Goal: Task Accomplishment & Management: Manage account settings

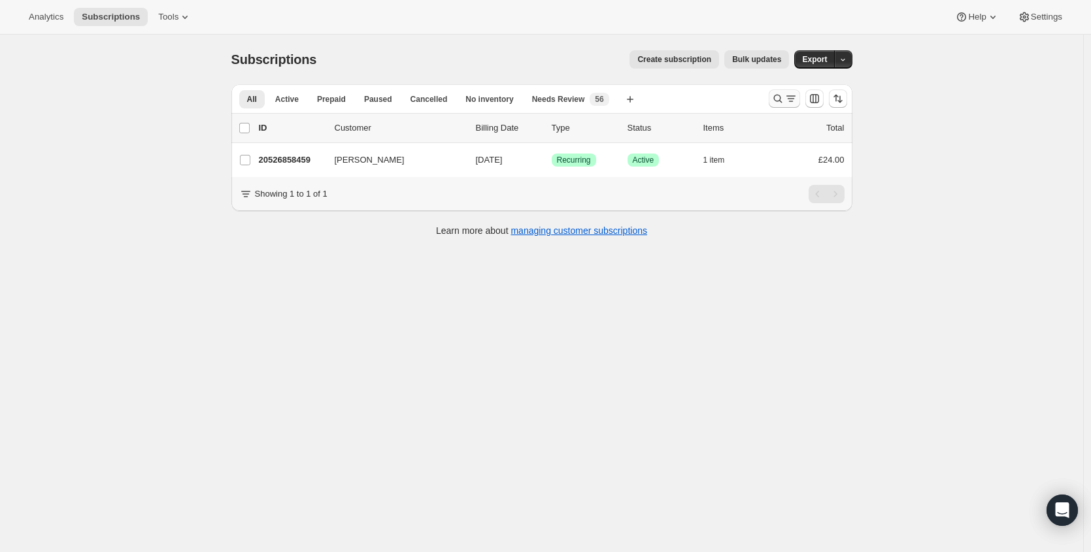
click at [785, 101] on icon "Search and filter results" at bounding box center [777, 98] width 13 height 13
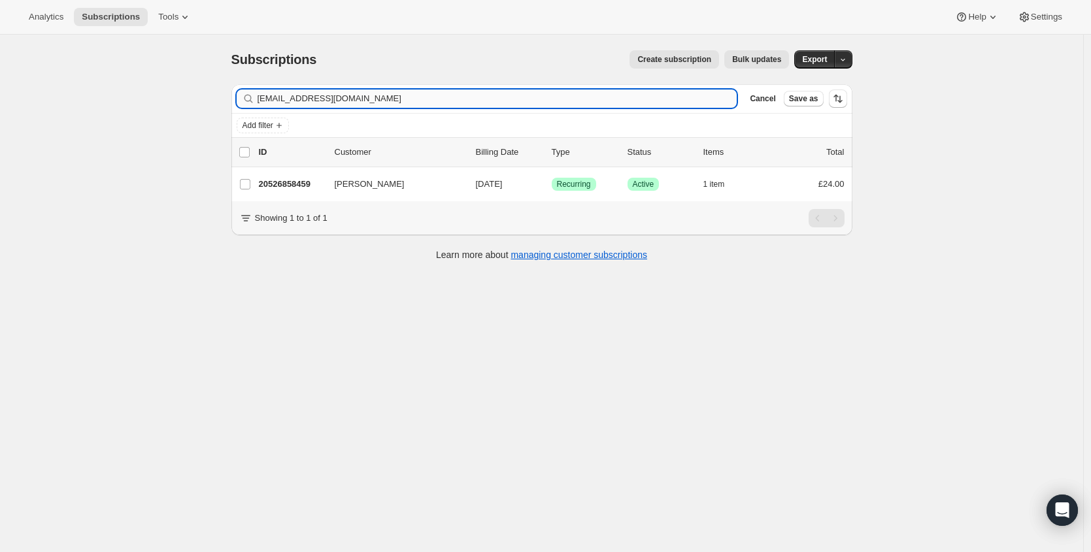
click at [448, 93] on input "[EMAIL_ADDRESS][DOMAIN_NAME]" at bounding box center [498, 99] width 480 height 18
type input "[EMAIL_ADDRESS][DOMAIN_NAME]"
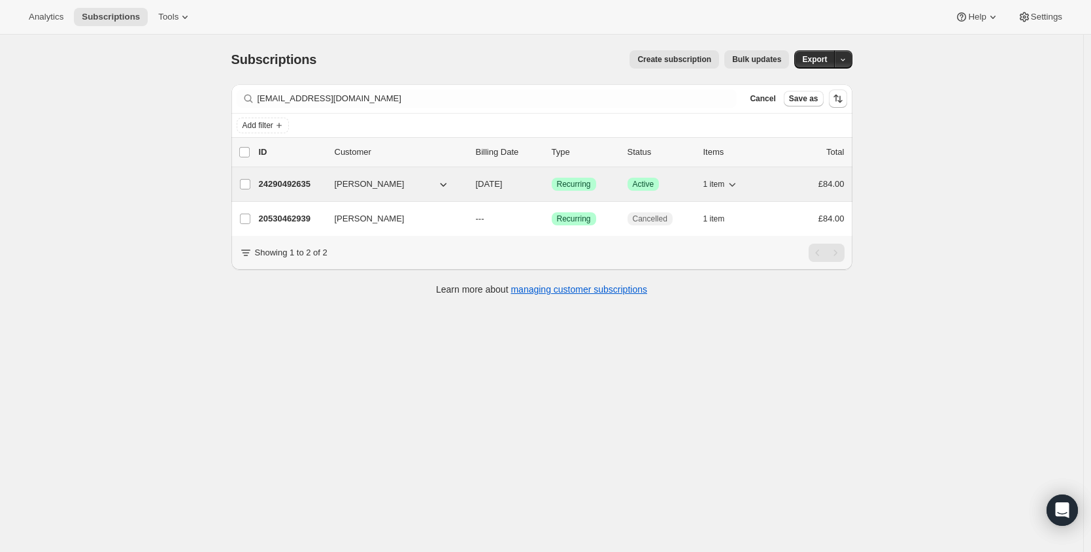
click at [294, 188] on p "24290492635" at bounding box center [291, 184] width 65 height 13
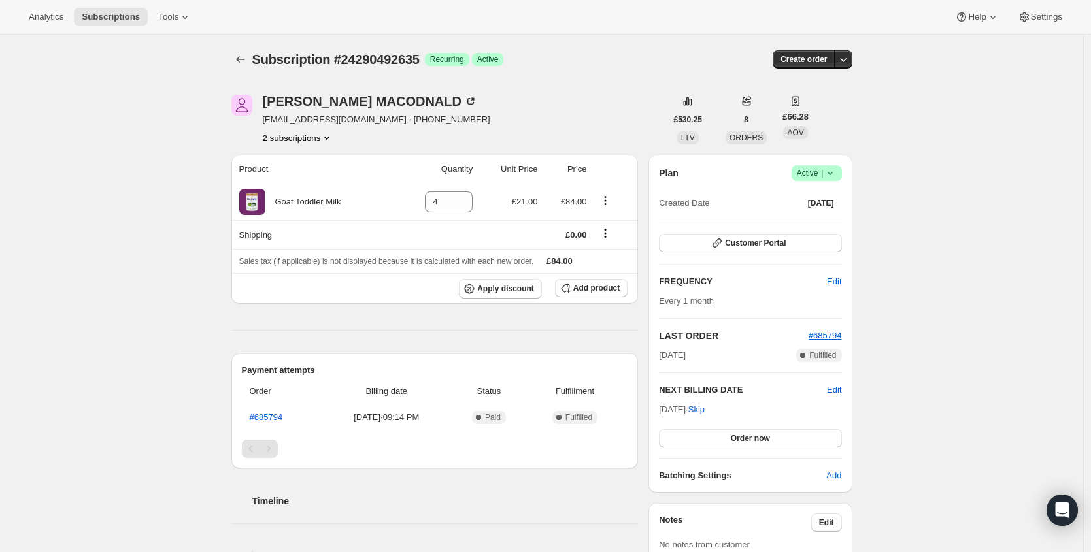
click at [835, 180] on span "Success Active |" at bounding box center [817, 173] width 50 height 16
click at [808, 218] on span "Cancel subscription" at bounding box center [816, 221] width 74 height 10
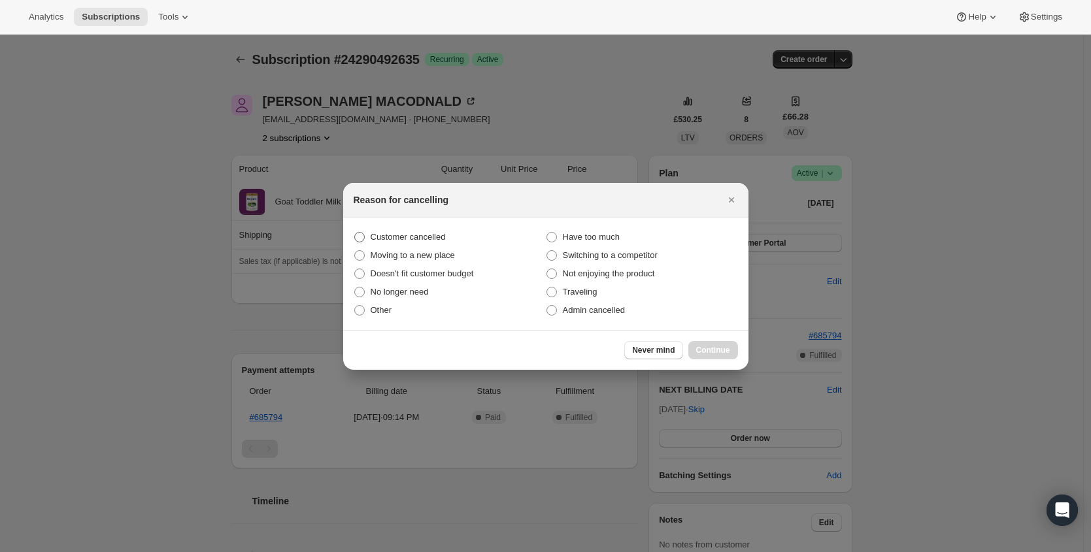
click at [386, 235] on span "Customer cancelled" at bounding box center [408, 237] width 75 height 10
click at [355, 233] on input "Customer cancelled" at bounding box center [354, 232] width 1 height 1
radio input "true"
click at [719, 354] on span "Continue" at bounding box center [713, 350] width 34 height 10
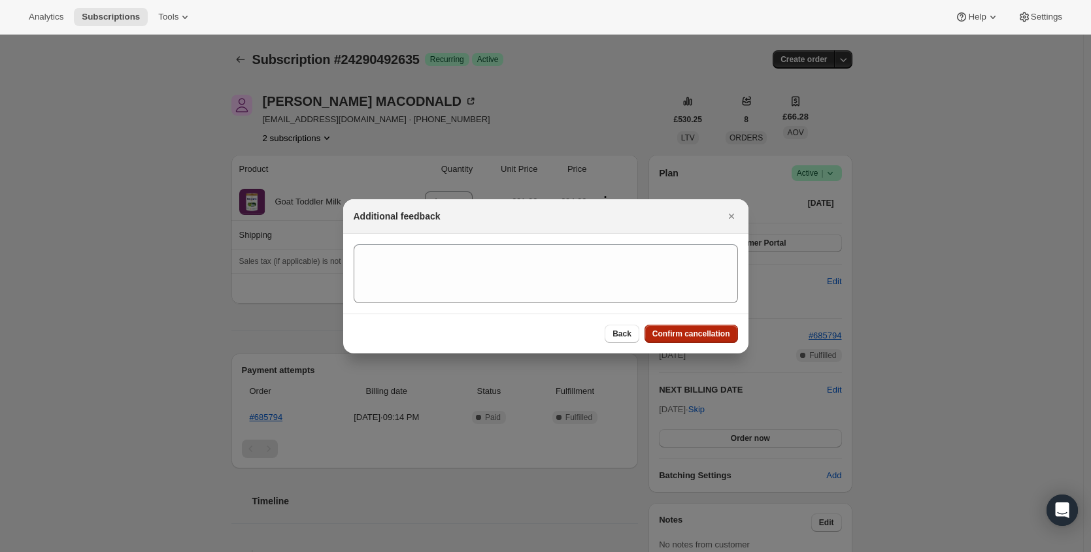
click at [722, 339] on button "Confirm cancellation" at bounding box center [691, 334] width 93 height 18
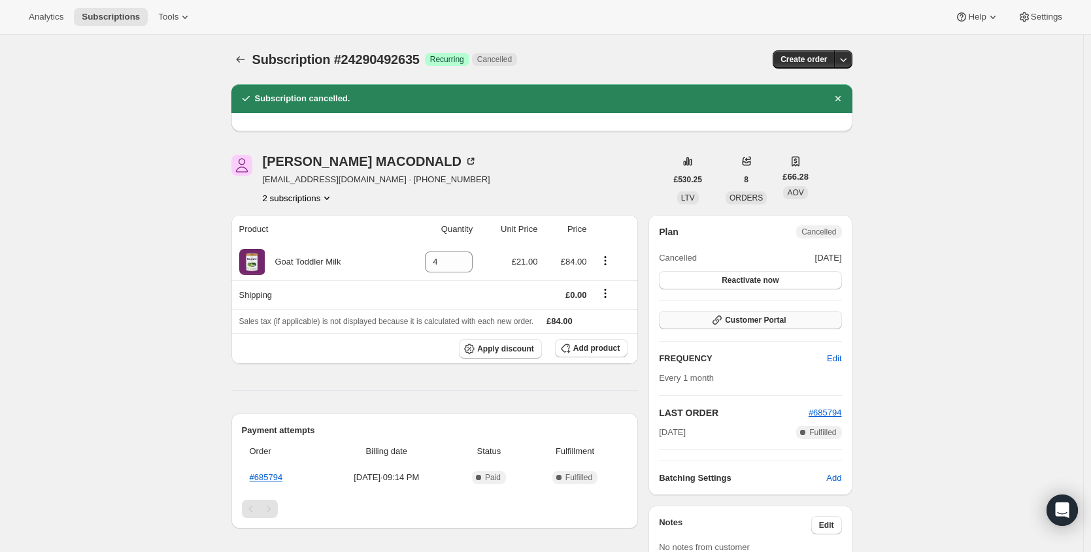
click at [774, 326] on button "Customer Portal" at bounding box center [750, 320] width 182 height 18
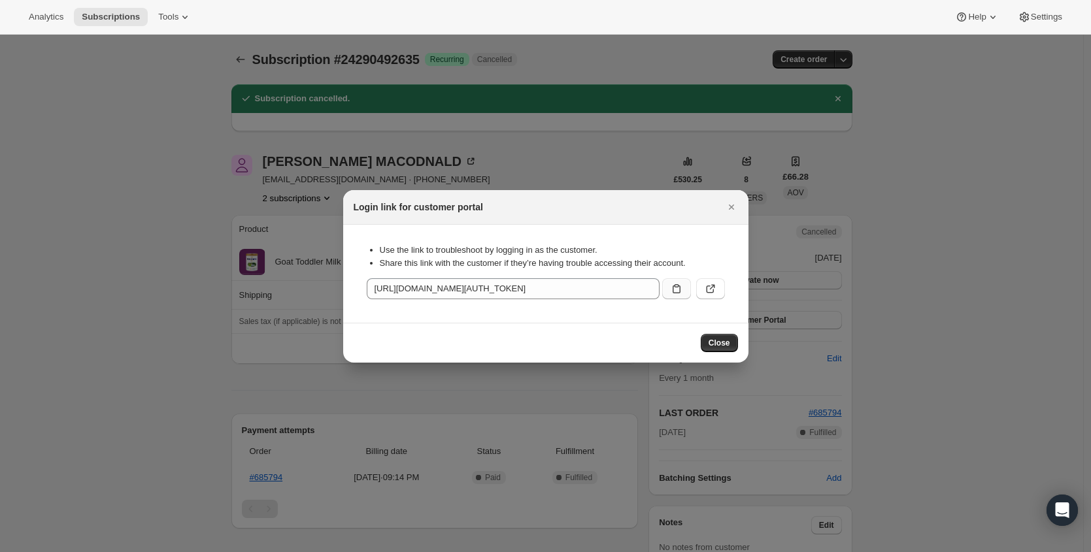
click at [672, 292] on icon ":r5n:" at bounding box center [676, 288] width 13 height 13
